Goal: Register for event/course

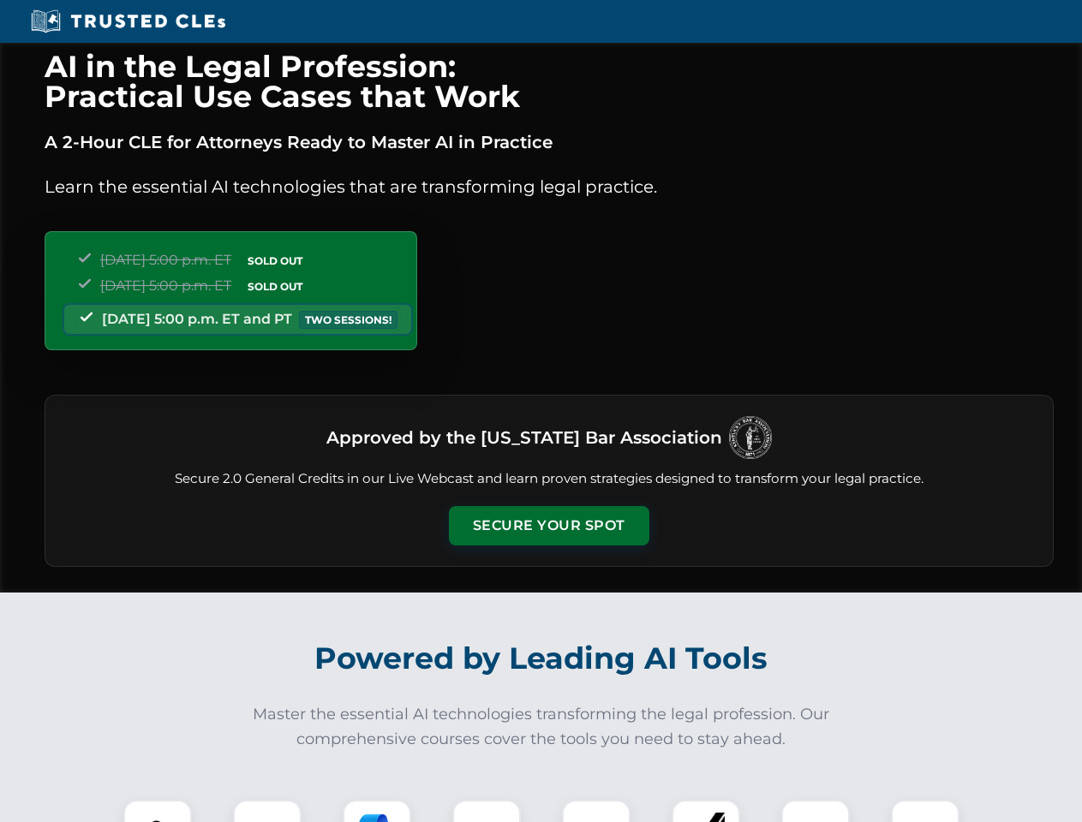
click at [548, 526] on button "Secure Your Spot" at bounding box center [549, 525] width 200 height 39
click at [158, 811] on img at bounding box center [158, 834] width 50 height 50
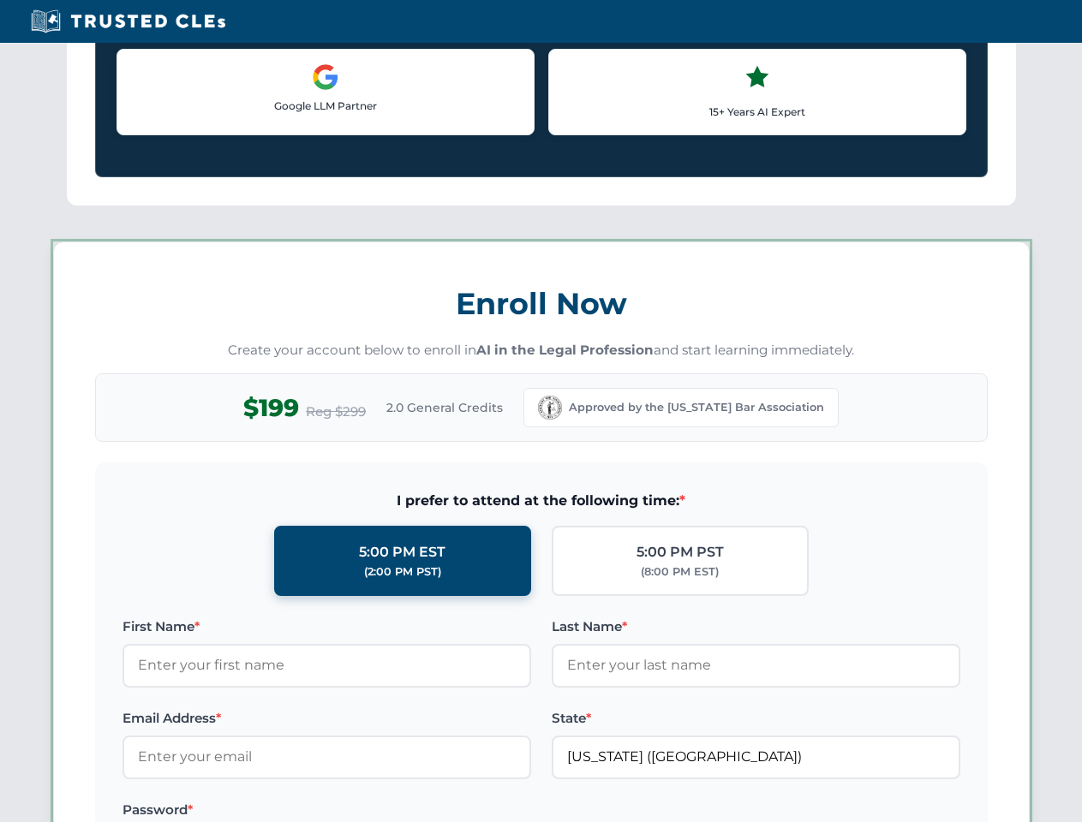
click at [377, 811] on label "Password *" at bounding box center [326, 810] width 409 height 21
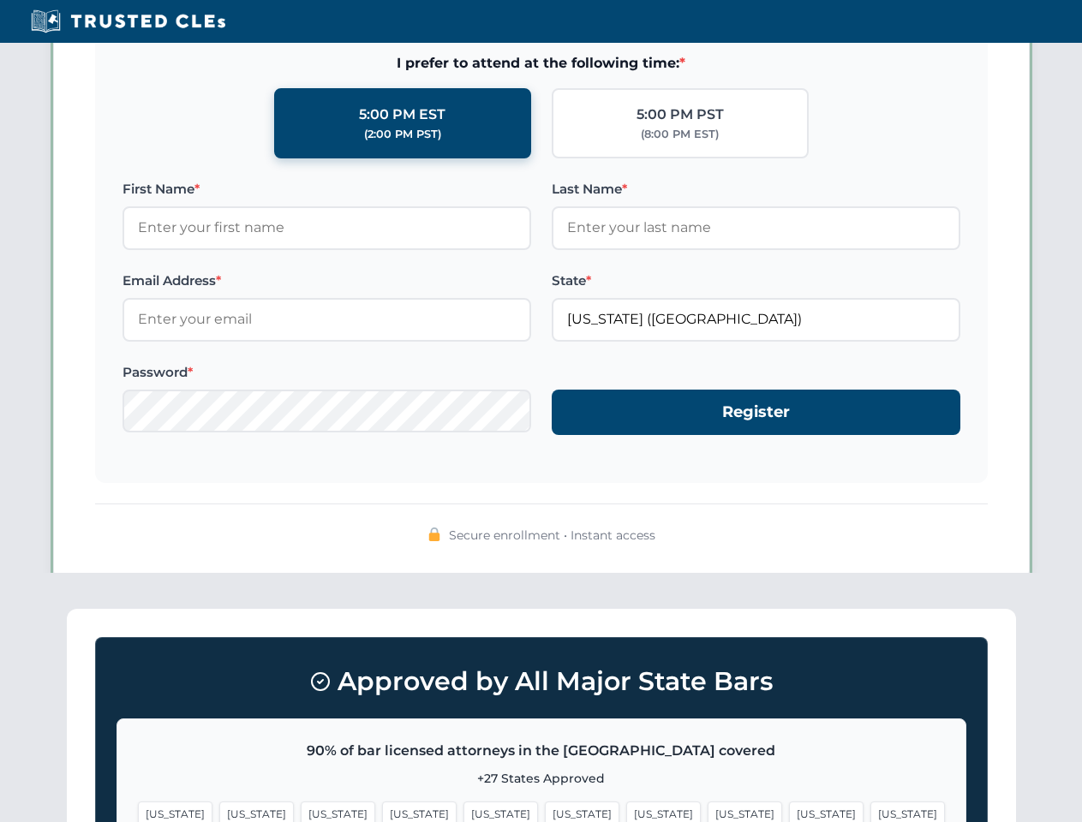
click at [789, 811] on span "[US_STATE]" at bounding box center [826, 814] width 75 height 25
